Goal: Task Accomplishment & Management: Manage account settings

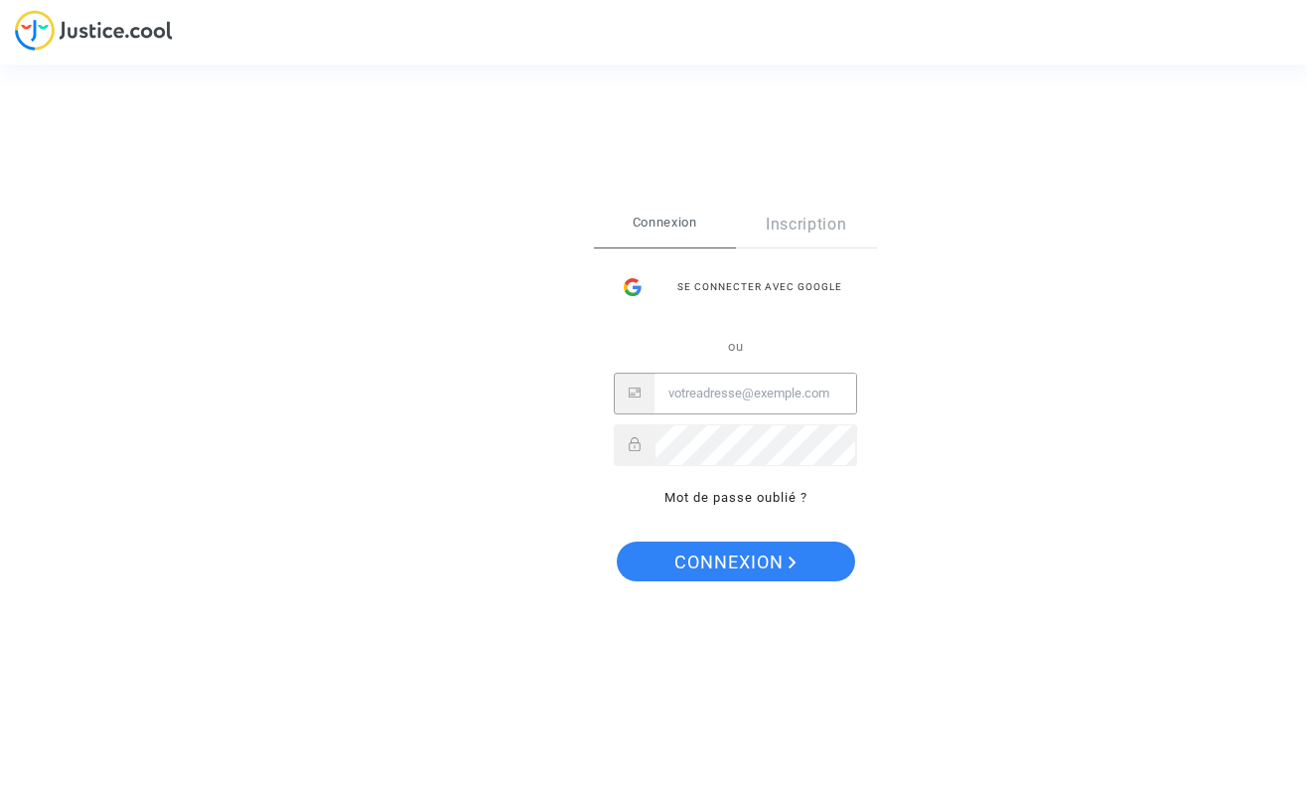
click at [774, 390] on input "Email" at bounding box center [756, 393] width 202 height 40
click at [786, 287] on div "Se connecter avec Google" at bounding box center [735, 287] width 243 height 40
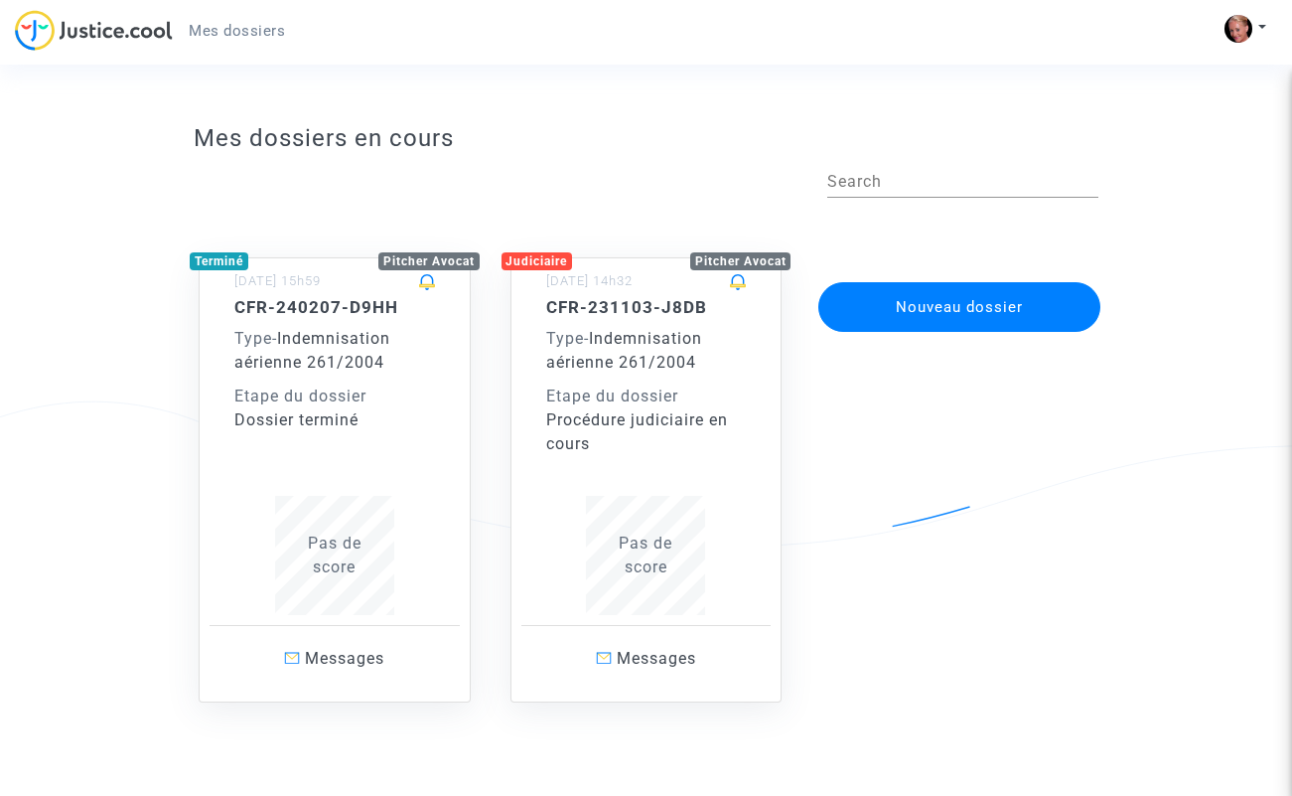
click at [326, 408] on div "Dossier terminé" at bounding box center [334, 420] width 201 height 24
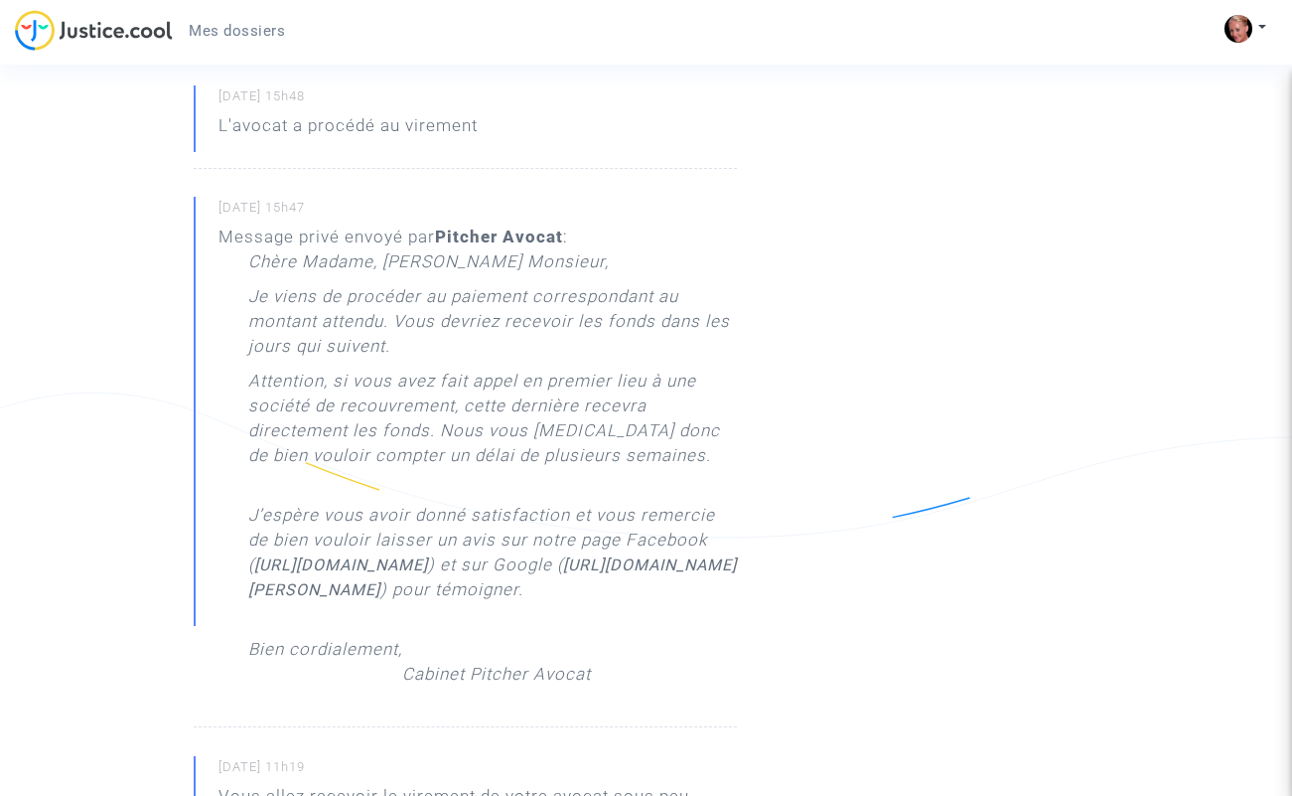
scroll to position [717, 0]
